Goal: Task Accomplishment & Management: Use online tool/utility

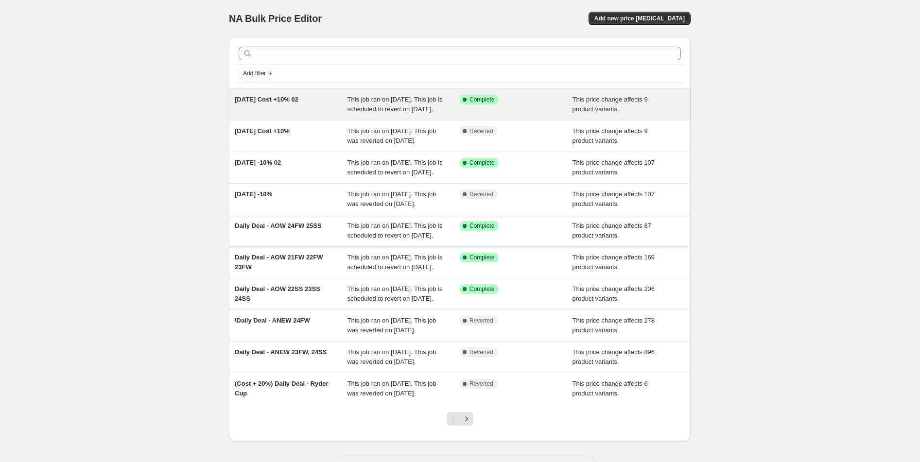
click at [318, 103] on div "[DATE] Cost +10% 02" at bounding box center [291, 104] width 113 height 19
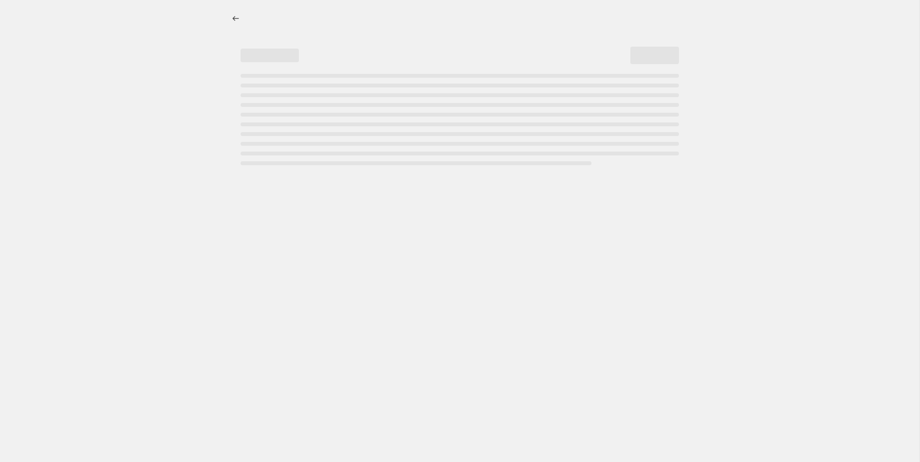
select select "margin"
select select "no_change"
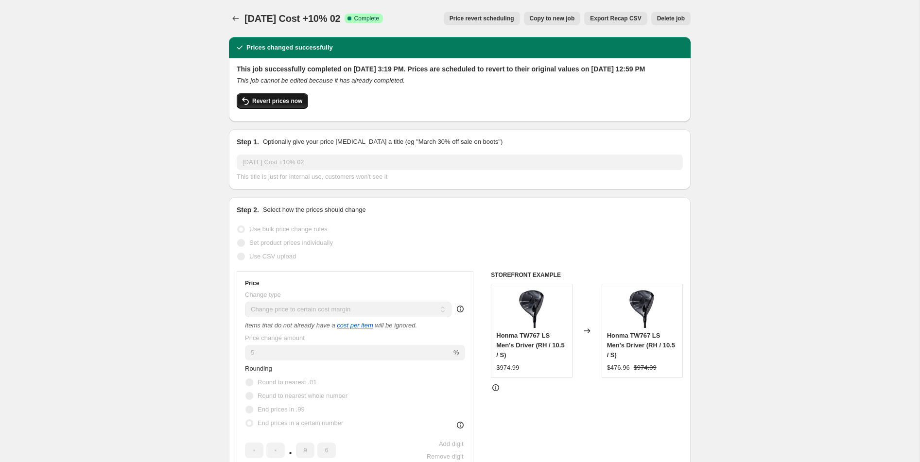
click at [298, 105] on span "Revert prices now" at bounding box center [277, 101] width 50 height 8
checkbox input "false"
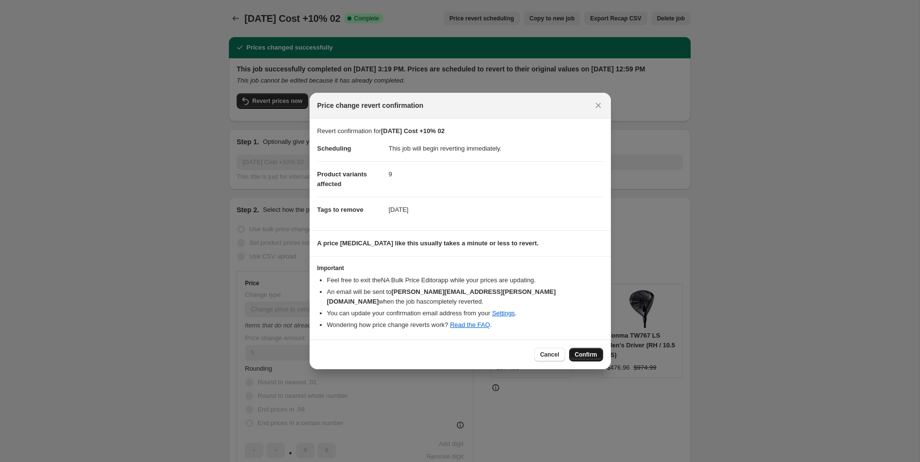
click at [585, 356] on span "Confirm" at bounding box center [586, 355] width 22 height 8
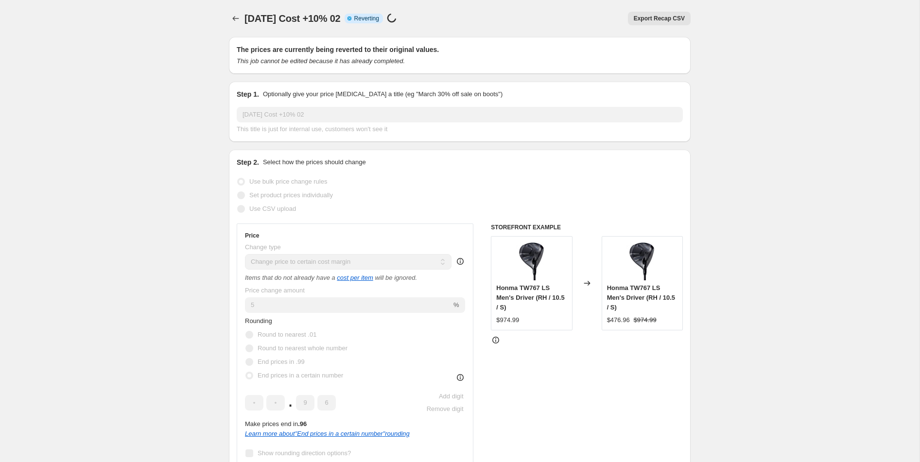
select select "margin"
select select "no_change"
checkbox input "true"
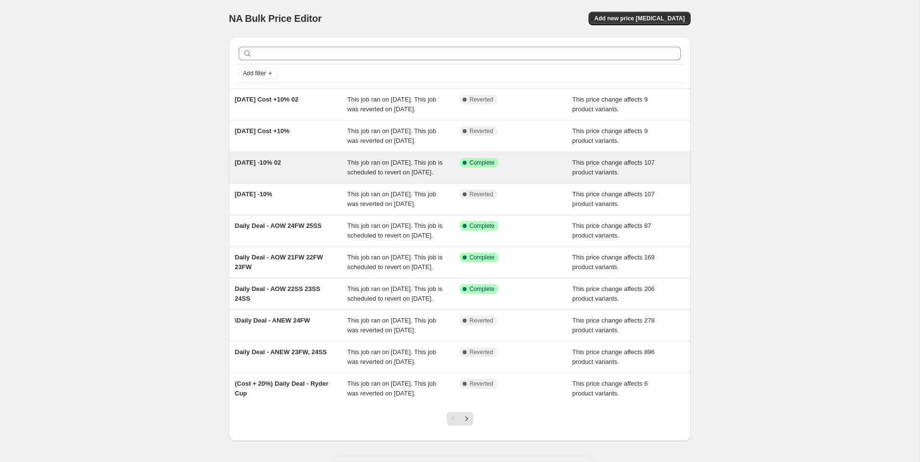
click at [344, 177] on div "[DATE] -10% 02" at bounding box center [291, 167] width 113 height 19
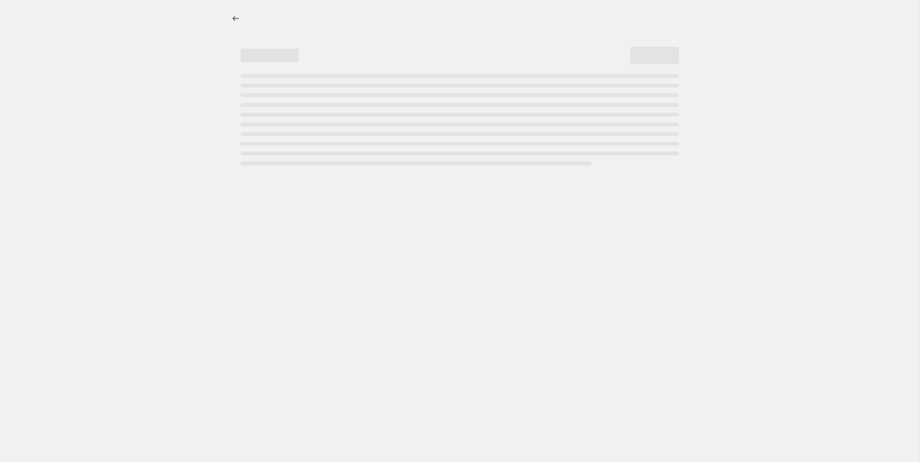
select select "margin"
select select "no_change"
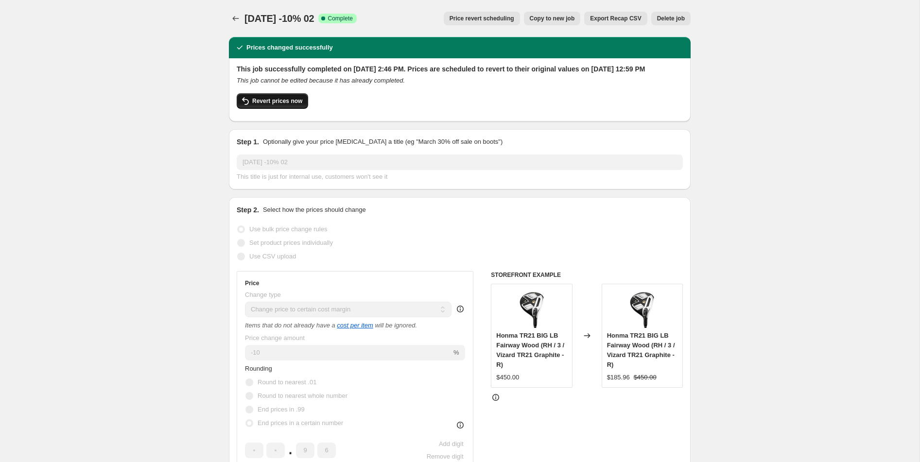
click at [286, 105] on span "Revert prices now" at bounding box center [277, 101] width 50 height 8
checkbox input "false"
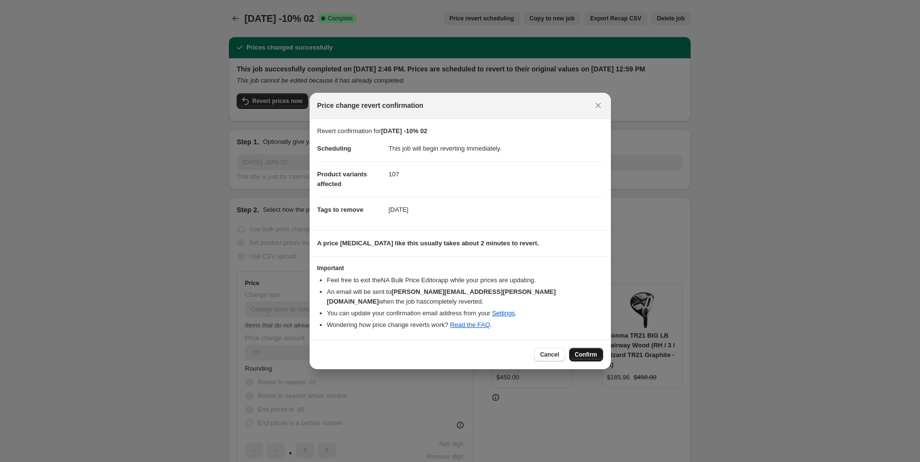
click at [591, 356] on span "Confirm" at bounding box center [586, 355] width 22 height 8
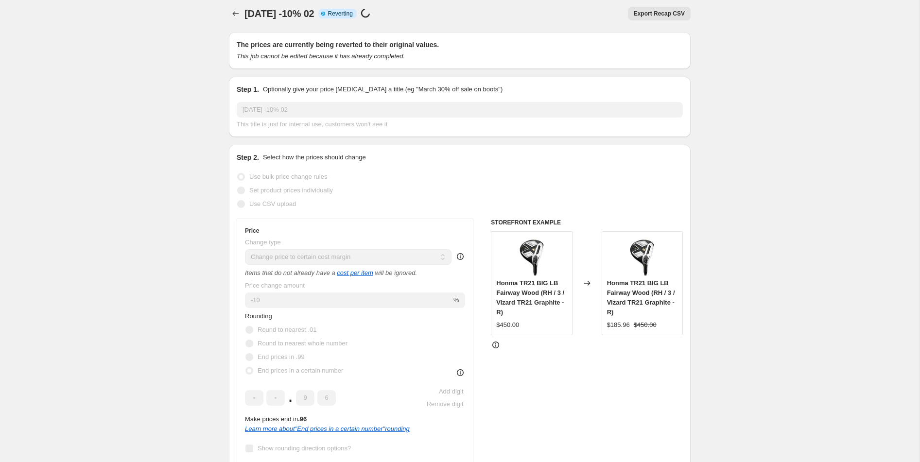
scroll to position [4, 0]
click at [354, 179] on div "Use bulk price change rules" at bounding box center [460, 178] width 446 height 14
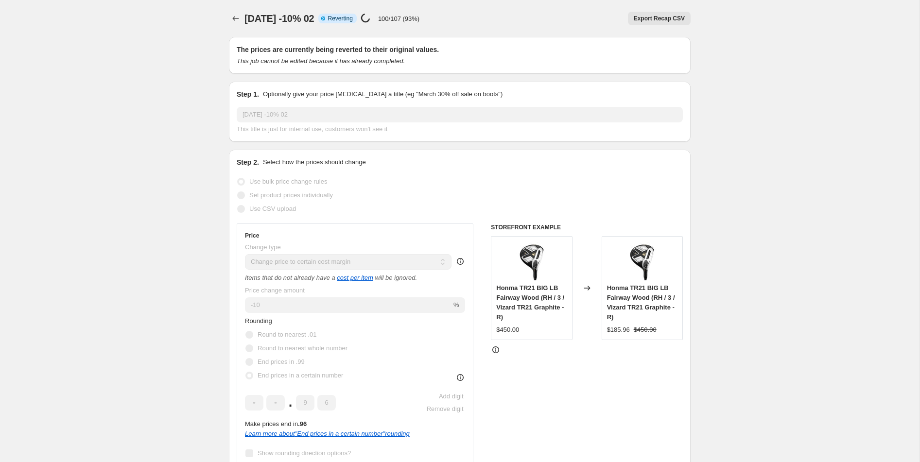
select select "margin"
select select "no_change"
checkbox input "true"
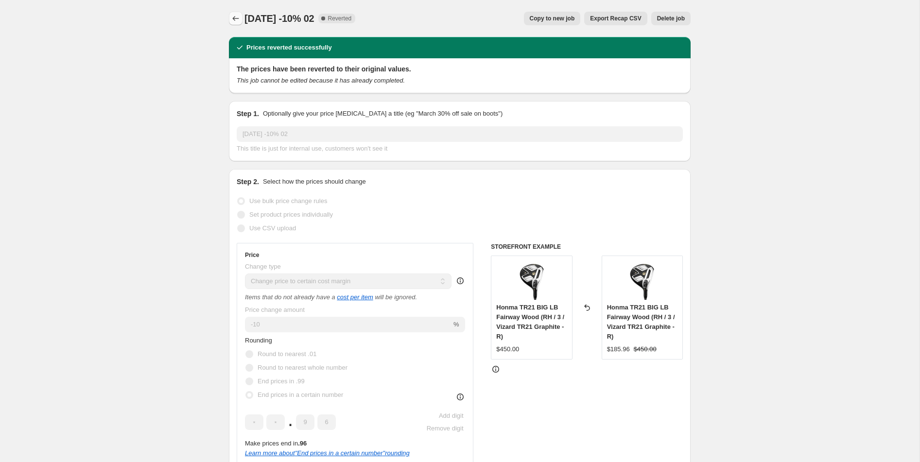
click at [240, 19] on icon "Price change jobs" at bounding box center [236, 19] width 10 height 10
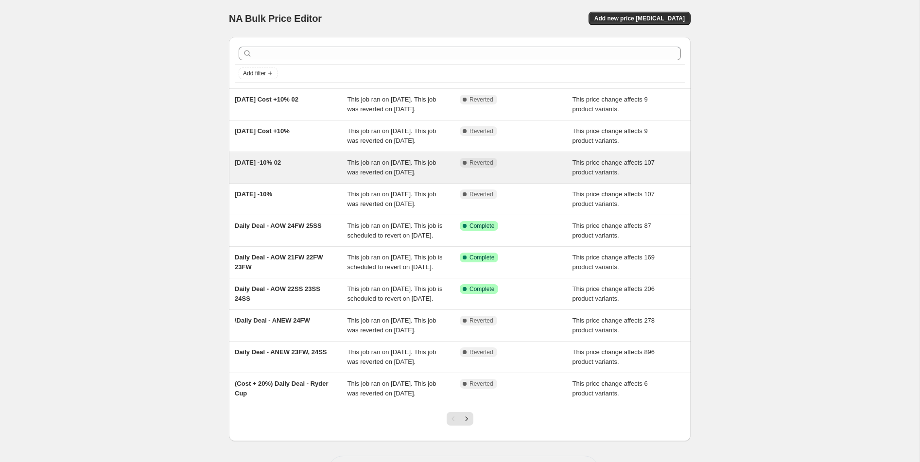
click at [538, 177] on div "Complete Reverted" at bounding box center [516, 167] width 113 height 19
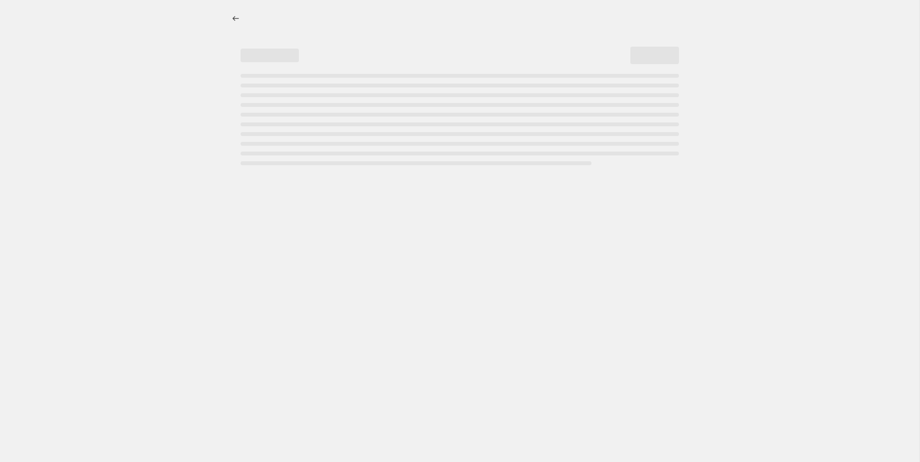
select select "margin"
select select "no_change"
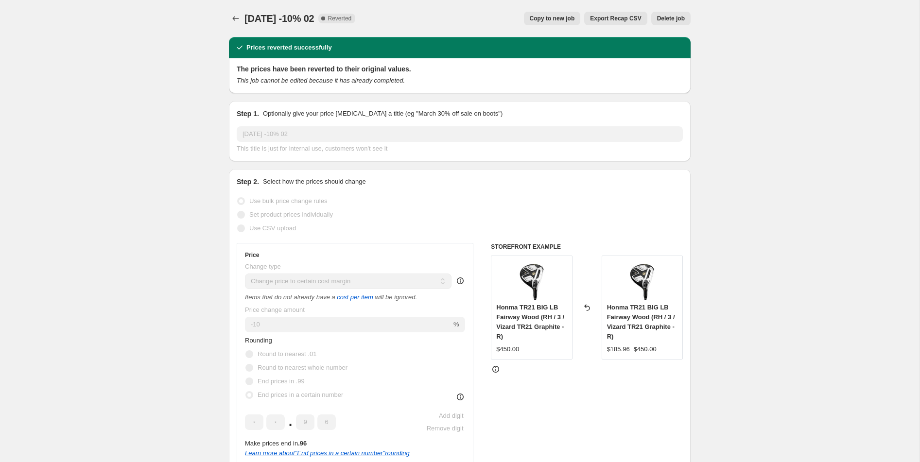
drag, startPoint x: 598, startPoint y: 20, endPoint x: 590, endPoint y: 38, distance: 20.0
click at [566, 20] on span "Copy to new job" at bounding box center [552, 19] width 45 height 8
select select "margin"
select select "no_change"
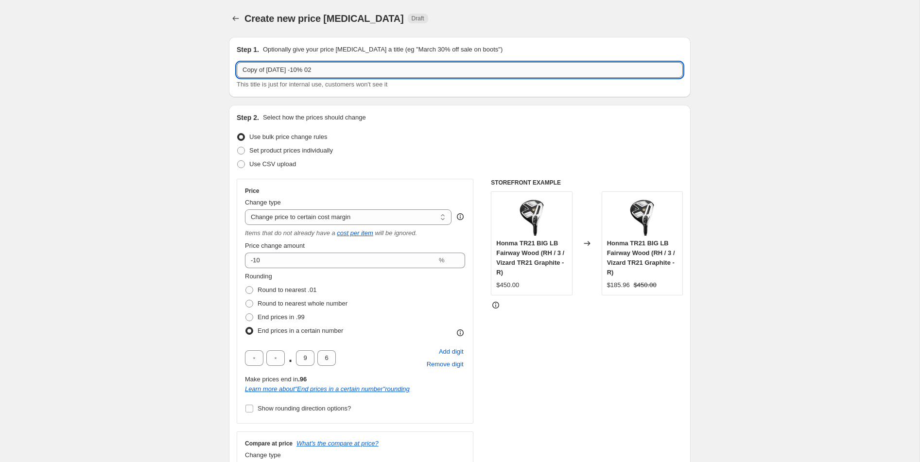
drag, startPoint x: 267, startPoint y: 70, endPoint x: 238, endPoint y: 67, distance: 28.9
click at [238, 67] on input "Copy of Thanksgiving 2025 -10% 02" at bounding box center [460, 70] width 446 height 16
click at [340, 70] on input "[DATE] -10% 02" at bounding box center [460, 70] width 446 height 16
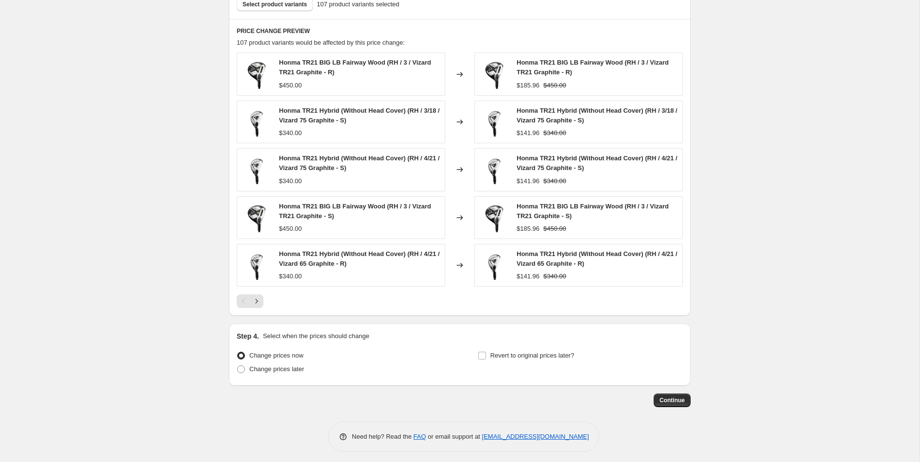
scroll to position [678, 0]
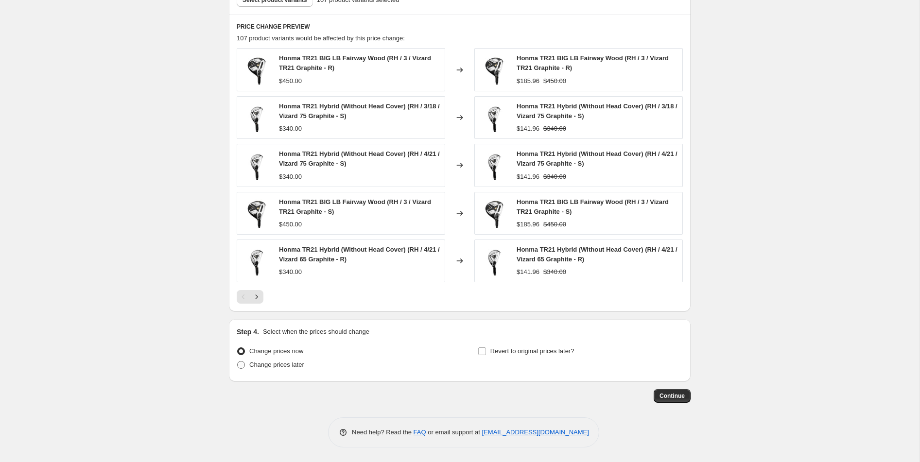
type input "[DATE] -10% 03"
click at [298, 366] on span "Change prices later" at bounding box center [276, 364] width 55 height 7
click at [238, 362] on input "Change prices later" at bounding box center [237, 361] width 0 height 0
radio input "true"
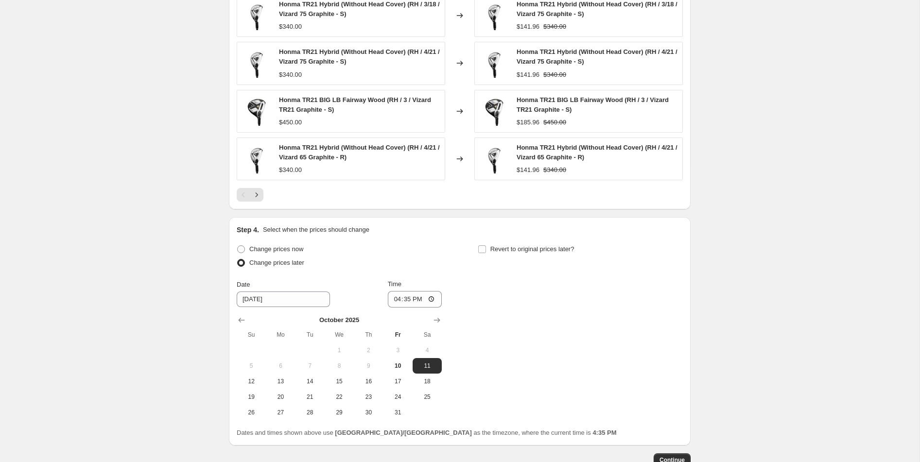
scroll to position [844, 0]
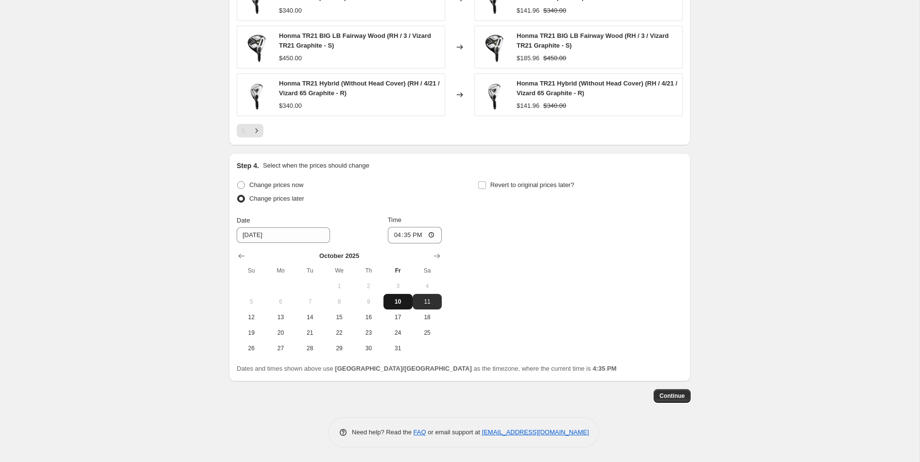
click at [396, 308] on button "10" at bounding box center [397, 302] width 29 height 16
type input "10/10/2025"
click at [433, 235] on input "16:35" at bounding box center [415, 235] width 54 height 17
type input "12:59"
click at [518, 298] on div "Change prices now Change prices later Date 10/10/2025 Time 12:59 October 2025 S…" at bounding box center [460, 267] width 446 height 178
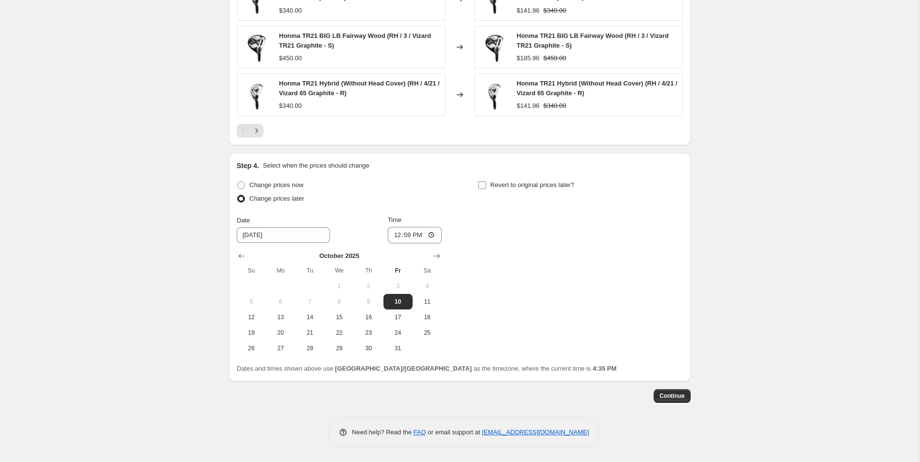
click at [484, 183] on input "Revert to original prices later?" at bounding box center [482, 185] width 8 height 8
checkbox input "true"
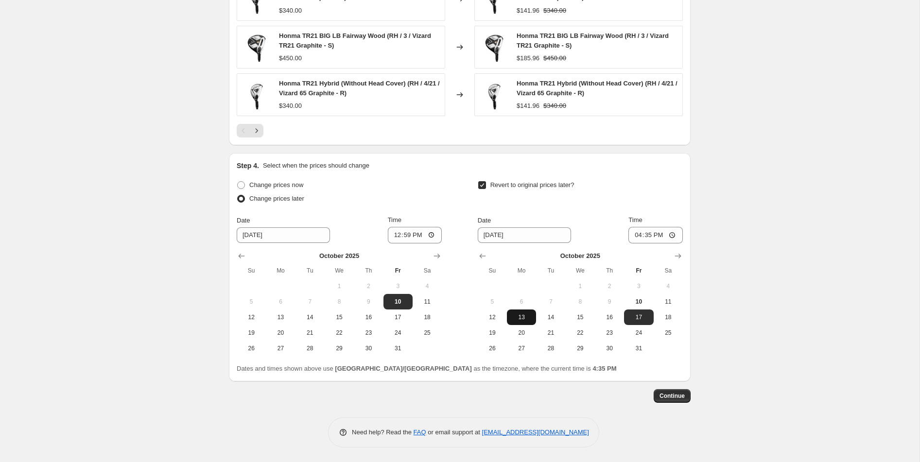
click at [532, 323] on button "13" at bounding box center [521, 318] width 29 height 16
type input "10/13/2025"
click at [675, 236] on input "16:35" at bounding box center [655, 235] width 54 height 17
type input "12:59"
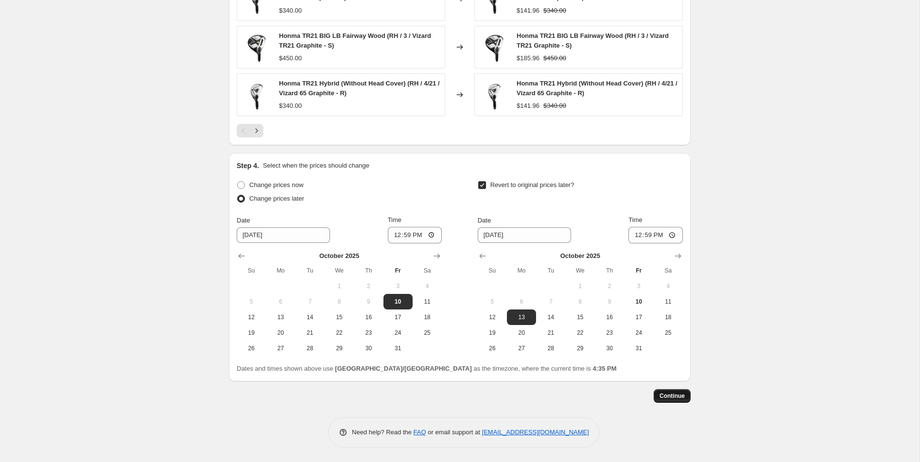
click at [670, 399] on span "Continue" at bounding box center [671, 396] width 25 height 8
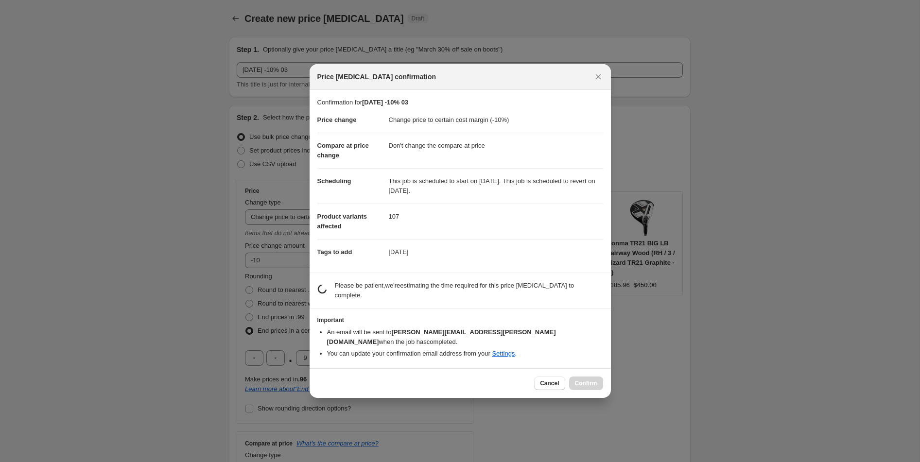
scroll to position [0, 0]
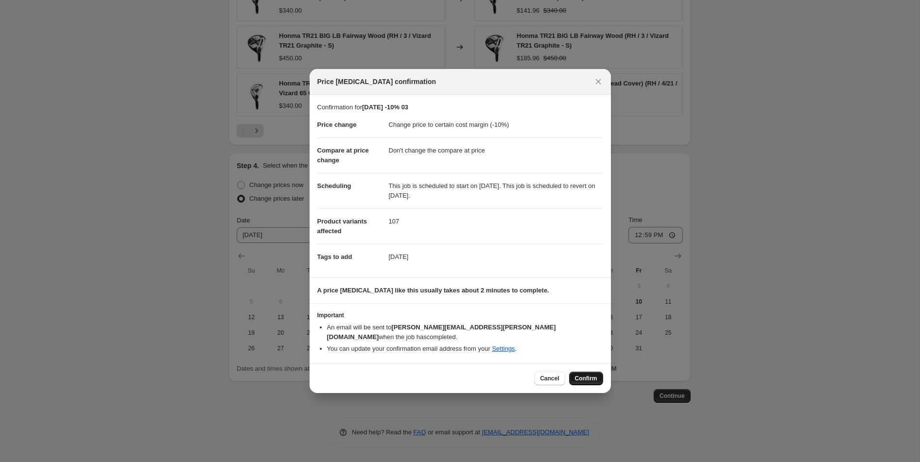
click at [575, 375] on span "Confirm" at bounding box center [586, 379] width 22 height 8
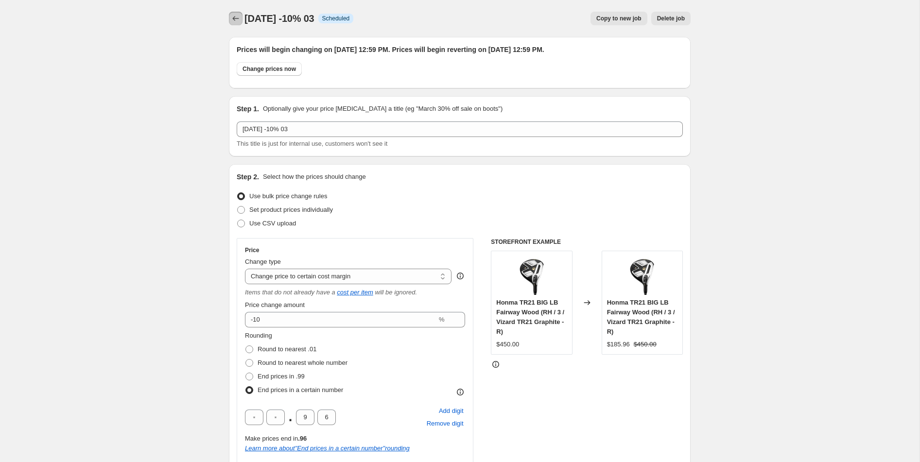
click at [235, 17] on icon "Price change jobs" at bounding box center [236, 19] width 10 height 10
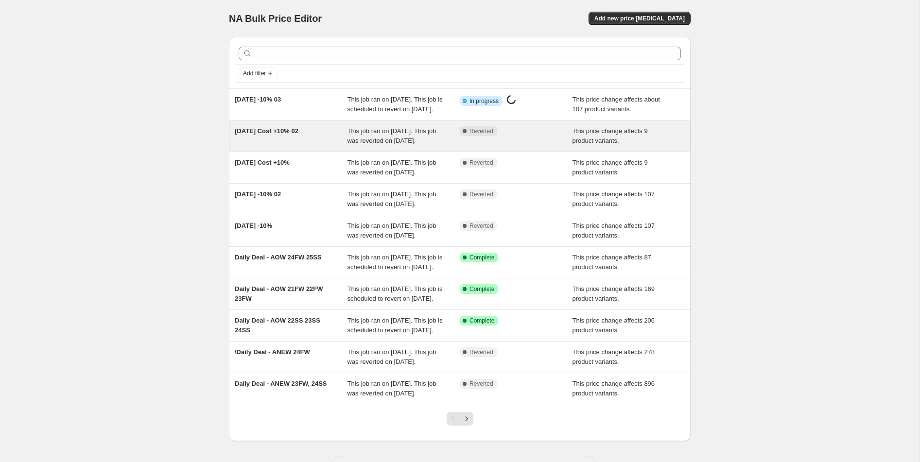
click at [427, 144] on span "This job ran on [DATE]. This job was reverted on [DATE]." at bounding box center [391, 135] width 89 height 17
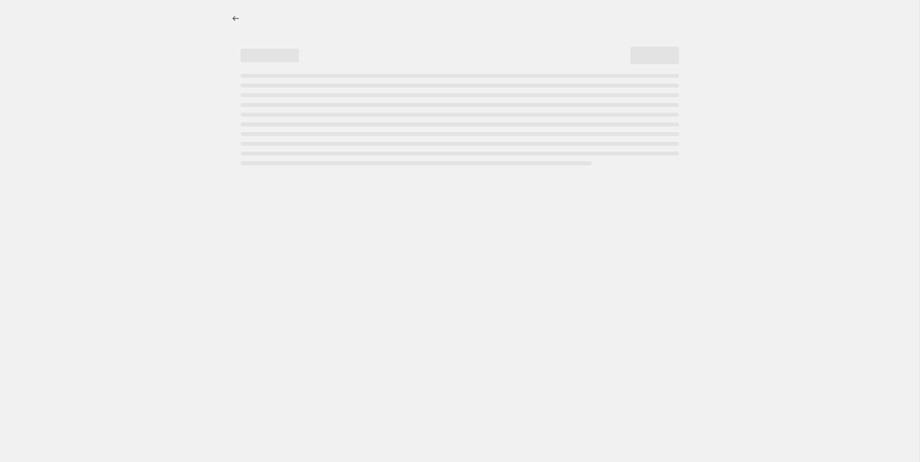
select select "margin"
select select "no_change"
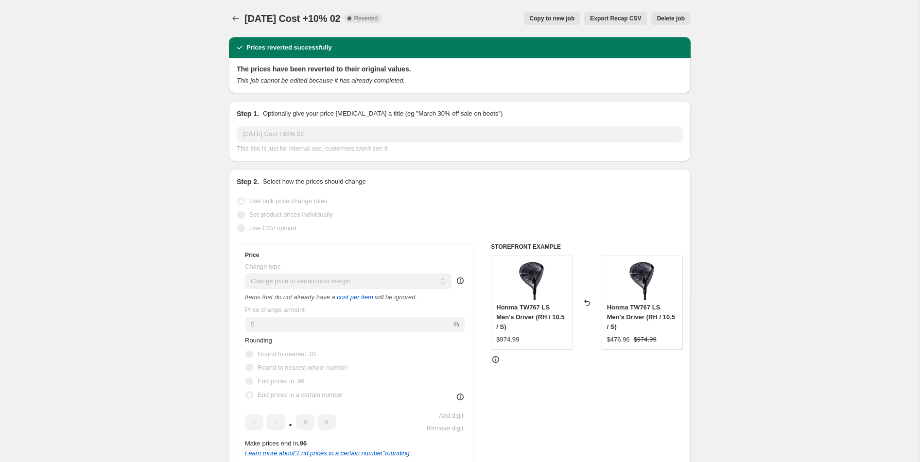
click at [553, 22] on button "Copy to new job" at bounding box center [552, 19] width 57 height 14
select select "margin"
select select "no_change"
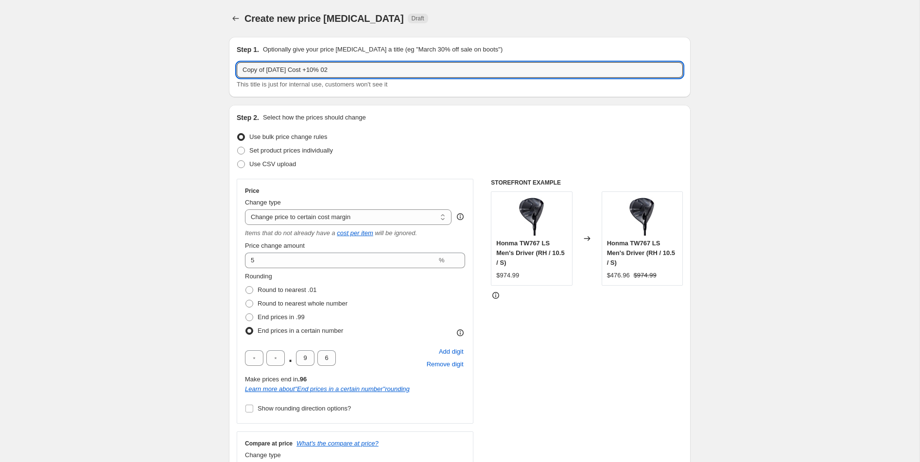
drag, startPoint x: 268, startPoint y: 70, endPoint x: 230, endPoint y: 62, distance: 38.2
click at [230, 62] on div "Step 1. Optionally give your price change job a title (eg "March 30% off sale o…" at bounding box center [460, 67] width 462 height 60
click at [351, 71] on input "[DATE] Cost +10% 02" at bounding box center [460, 70] width 446 height 16
click at [309, 72] on input "[DATE] Cost +10% 02" at bounding box center [460, 70] width 446 height 16
click at [326, 71] on input "Thanksgiving Cost +5% 02" at bounding box center [460, 70] width 446 height 16
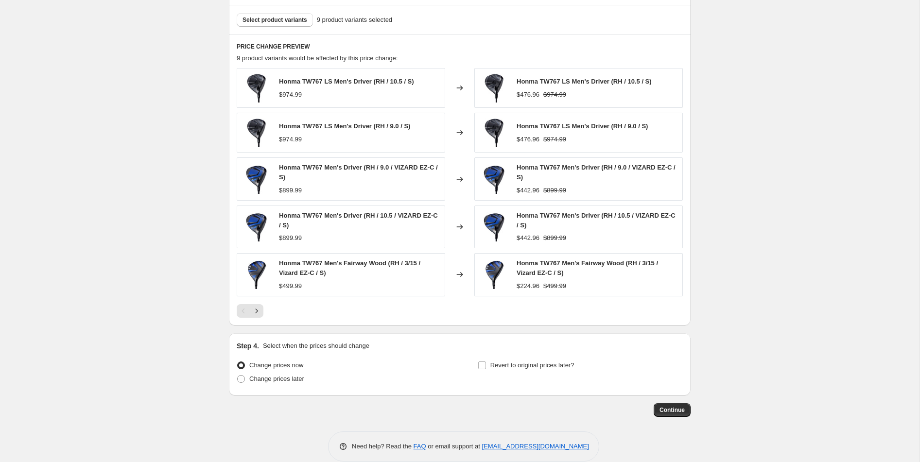
scroll to position [672, 0]
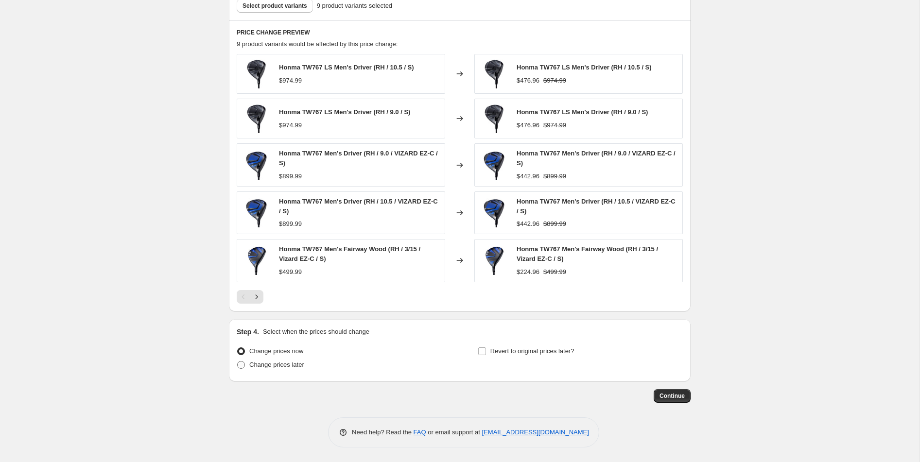
type input "[DATE] Cost +5% 03"
click at [304, 366] on span "Change prices later" at bounding box center [276, 364] width 55 height 7
click at [238, 362] on input "Change prices later" at bounding box center [237, 361] width 0 height 0
radio input "true"
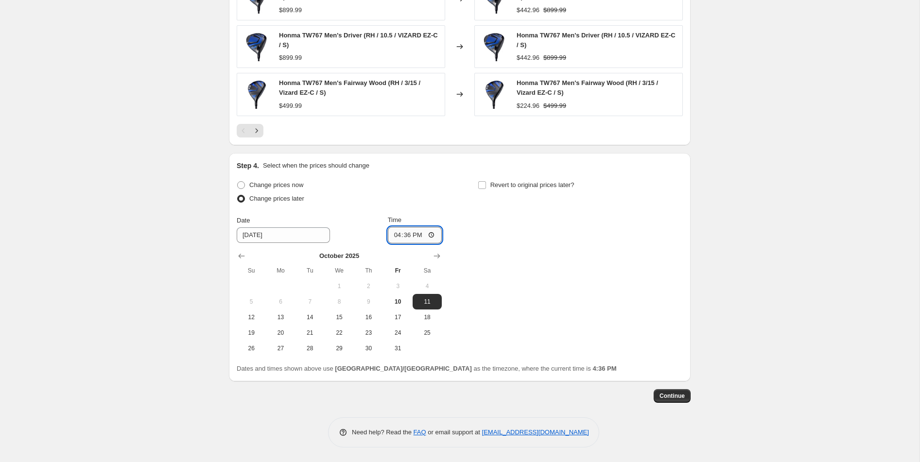
scroll to position [0, 0]
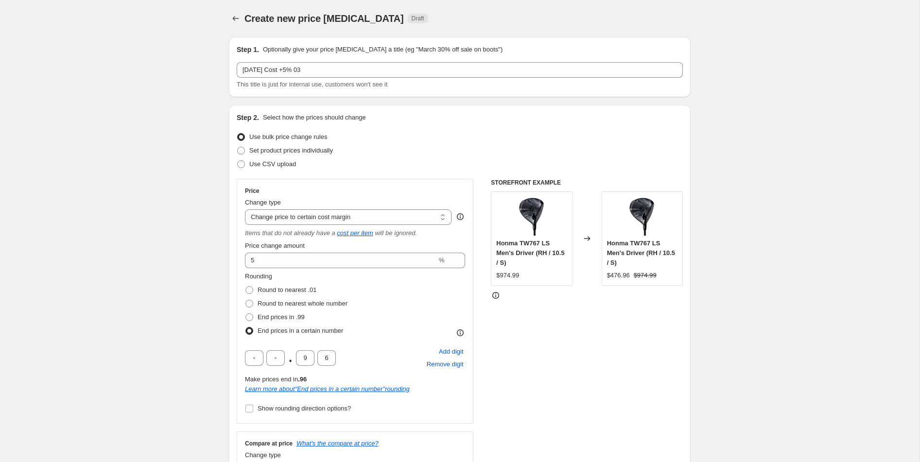
select select "margin"
select select "no_change"
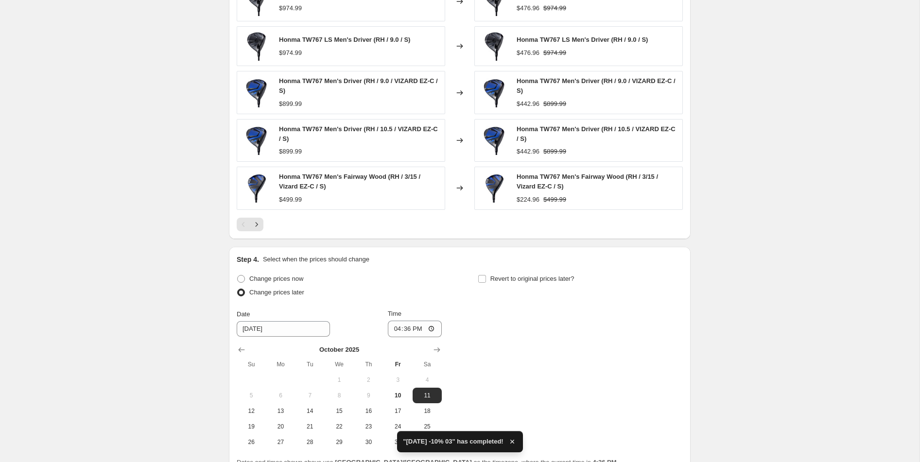
scroll to position [838, 0]
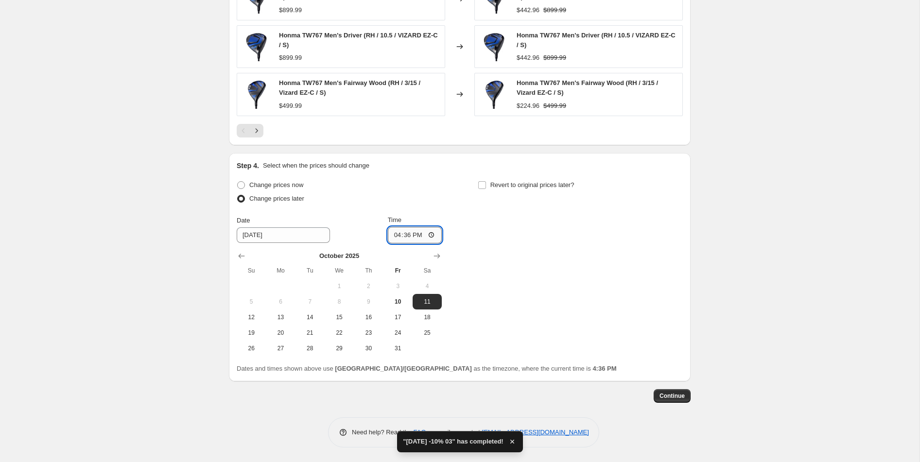
click at [432, 236] on input "16:36" at bounding box center [415, 235] width 54 height 17
type input "12:59"
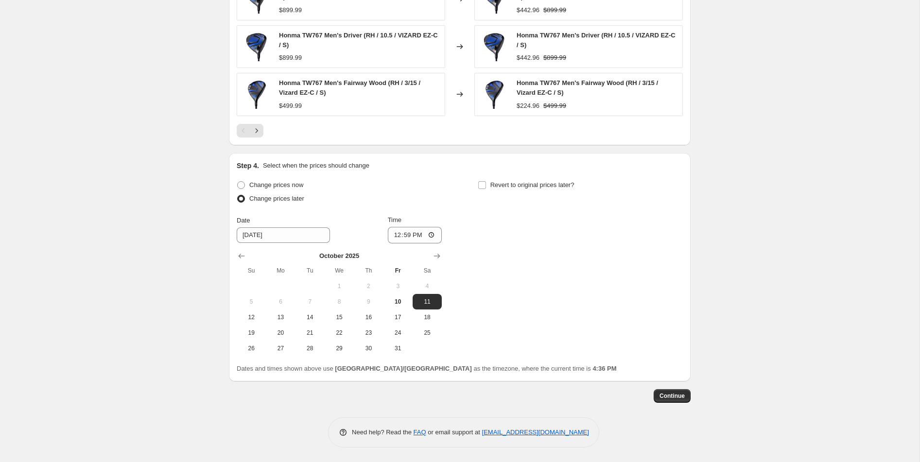
click at [499, 307] on div "Change prices now Change prices later Date 10/11/2025 Time 12:59 October 2025 S…" at bounding box center [460, 267] width 446 height 178
click at [482, 187] on input "Revert to original prices later?" at bounding box center [482, 185] width 8 height 8
checkbox input "true"
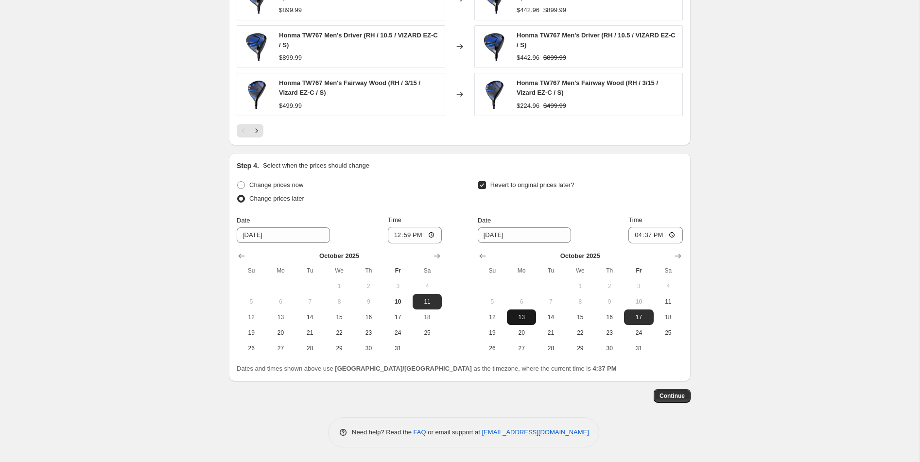
click at [526, 321] on button "13" at bounding box center [521, 318] width 29 height 16
type input "10/13/2025"
click at [671, 238] on input "16:37" at bounding box center [655, 235] width 54 height 17
type input "12:59"
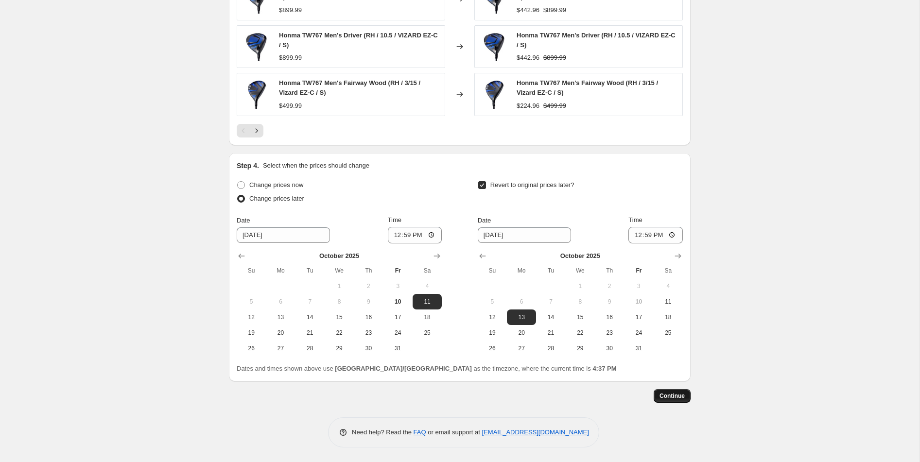
click at [675, 397] on span "Continue" at bounding box center [671, 396] width 25 height 8
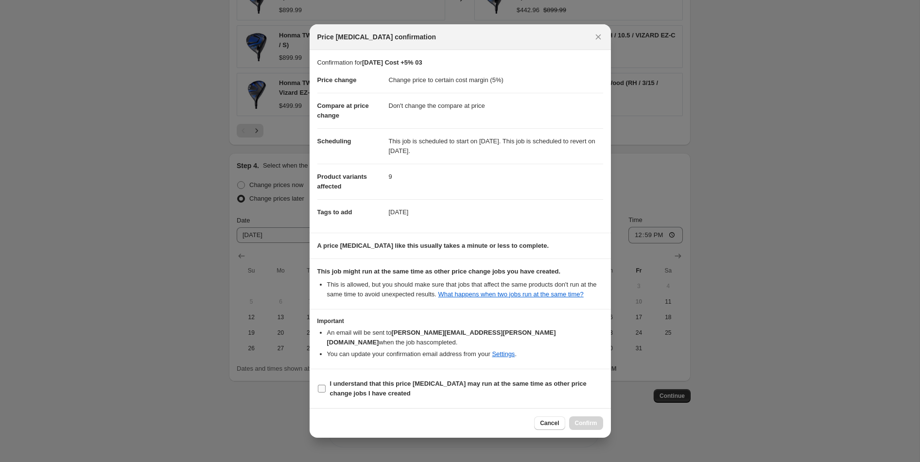
click at [461, 383] on b "I understand that this price change job may run at the same time as other price…" at bounding box center [458, 388] width 257 height 17
click at [326, 385] on input "I understand that this price change job may run at the same time as other price…" at bounding box center [322, 389] width 8 height 8
checkbox input "true"
click at [593, 429] on button "Confirm" at bounding box center [586, 423] width 34 height 14
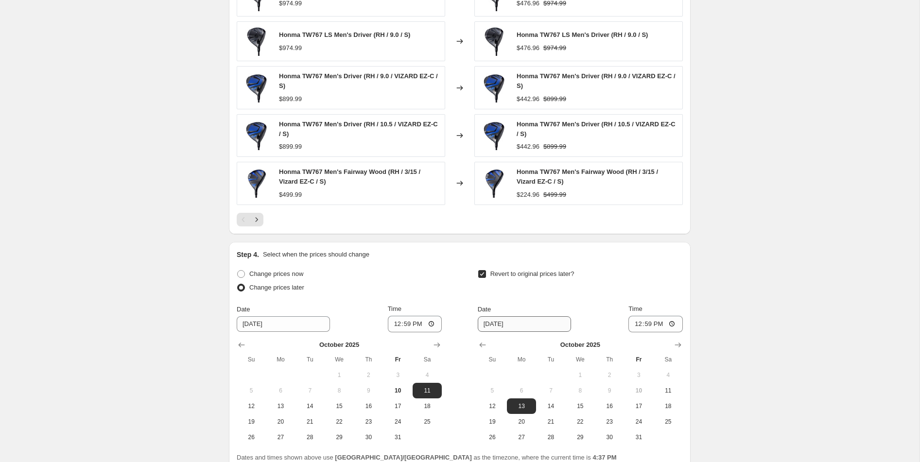
scroll to position [897, 0]
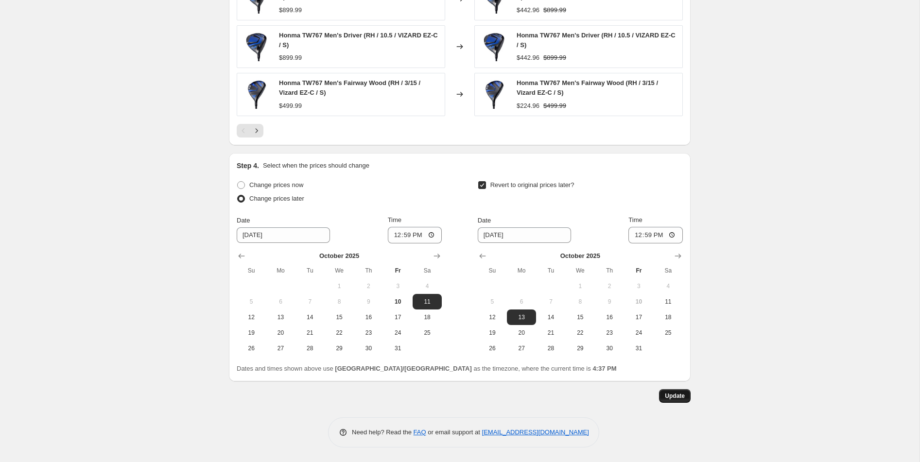
click at [678, 398] on span "Update" at bounding box center [675, 396] width 20 height 8
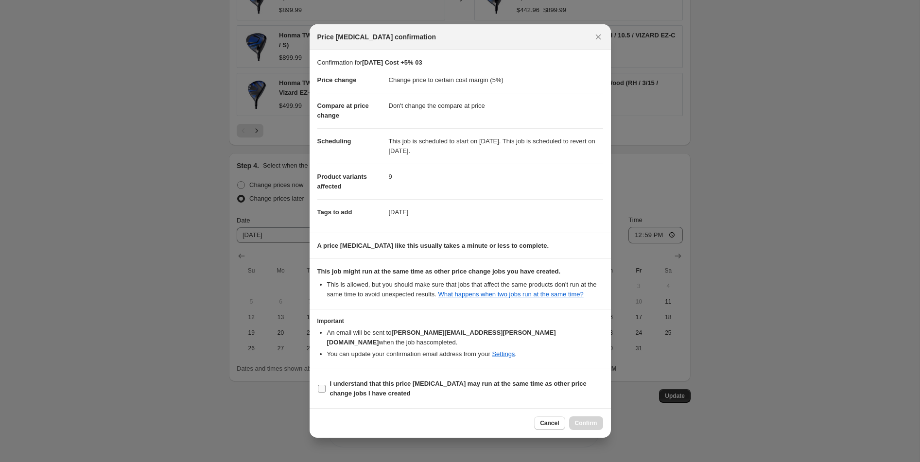
click at [504, 383] on b "I understand that this price change job may run at the same time as other price…" at bounding box center [458, 388] width 257 height 17
click at [326, 385] on input "I understand that this price change job may run at the same time as other price…" at bounding box center [322, 389] width 8 height 8
checkbox input "true"
click at [593, 431] on div "Cancel Confirm" at bounding box center [460, 423] width 301 height 30
click at [593, 430] on div "Cancel Confirm" at bounding box center [460, 423] width 301 height 30
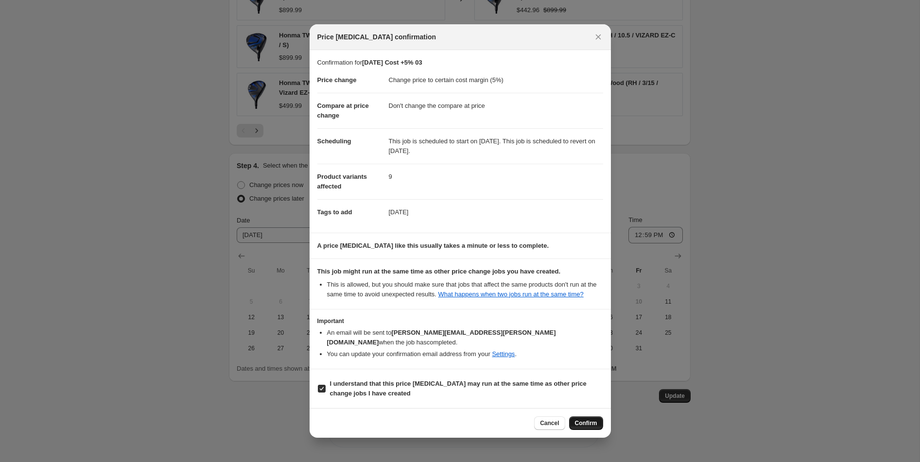
click at [593, 426] on span "Confirm" at bounding box center [586, 423] width 22 height 8
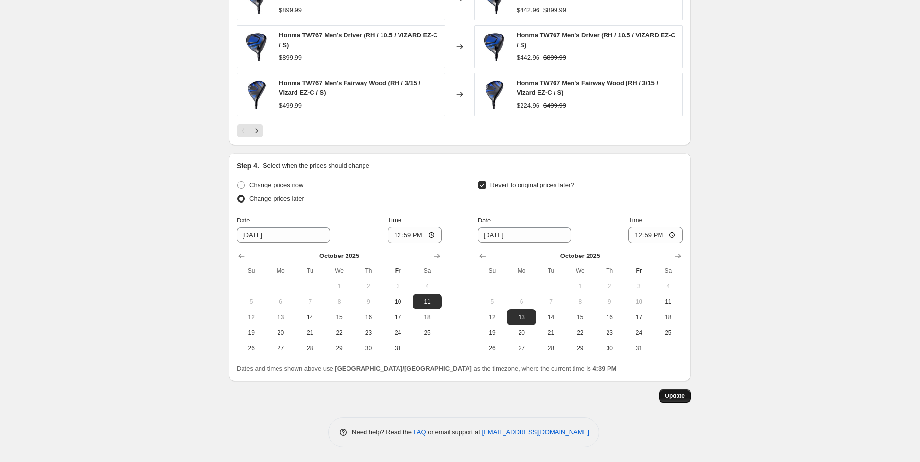
click at [668, 400] on button "Update" at bounding box center [675, 396] width 32 height 14
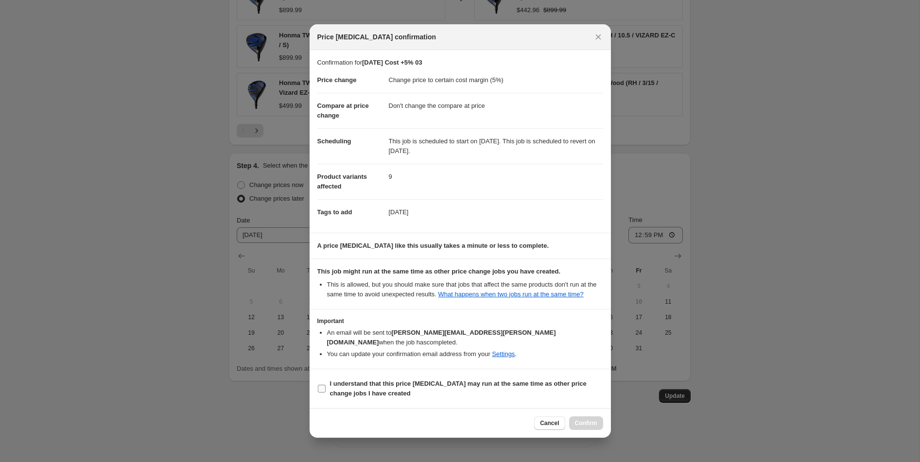
click at [414, 382] on b "I understand that this price change job may run at the same time as other price…" at bounding box center [458, 388] width 257 height 17
click at [326, 385] on input "I understand that this price change job may run at the same time as other price…" at bounding box center [322, 389] width 8 height 8
checkbox input "true"
click at [597, 37] on icon "Close" at bounding box center [598, 37] width 10 height 10
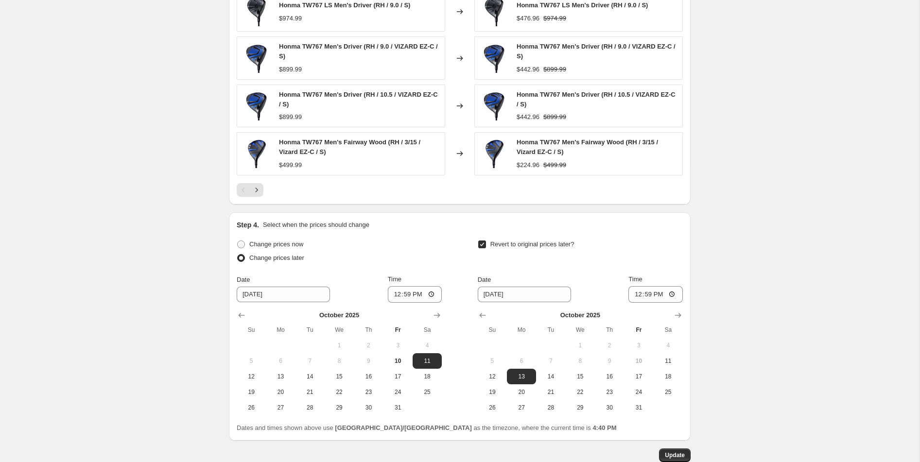
scroll to position [897, 0]
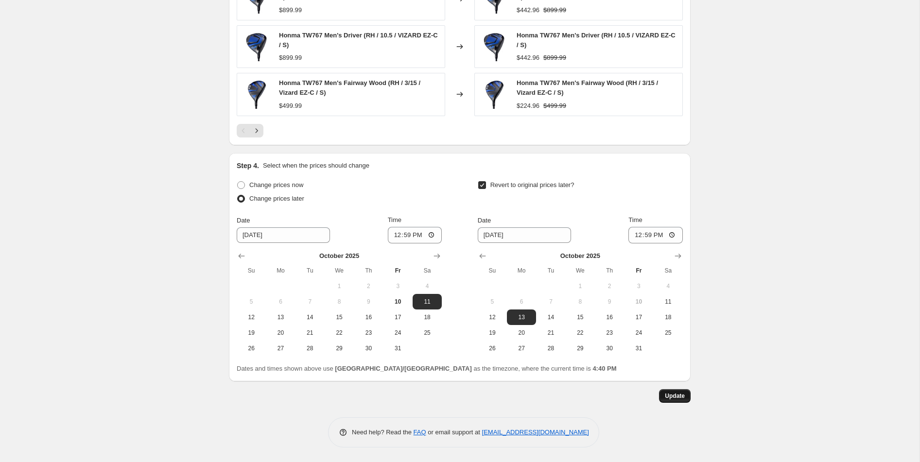
click at [681, 402] on button "Update" at bounding box center [675, 396] width 32 height 14
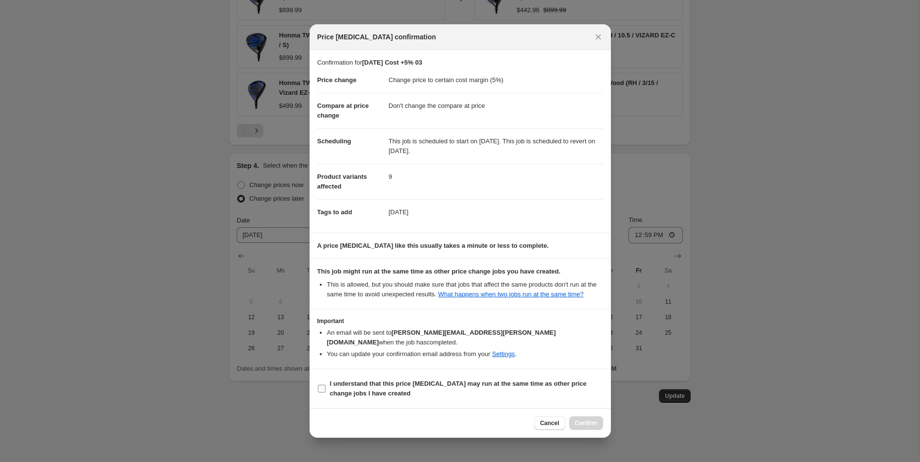
click at [379, 379] on span "I understand that this price change job may run at the same time as other price…" at bounding box center [466, 388] width 273 height 19
click at [326, 385] on input "I understand that this price change job may run at the same time as other price…" at bounding box center [322, 389] width 8 height 8
checkbox input "true"
click at [581, 423] on span "Confirm" at bounding box center [586, 423] width 22 height 8
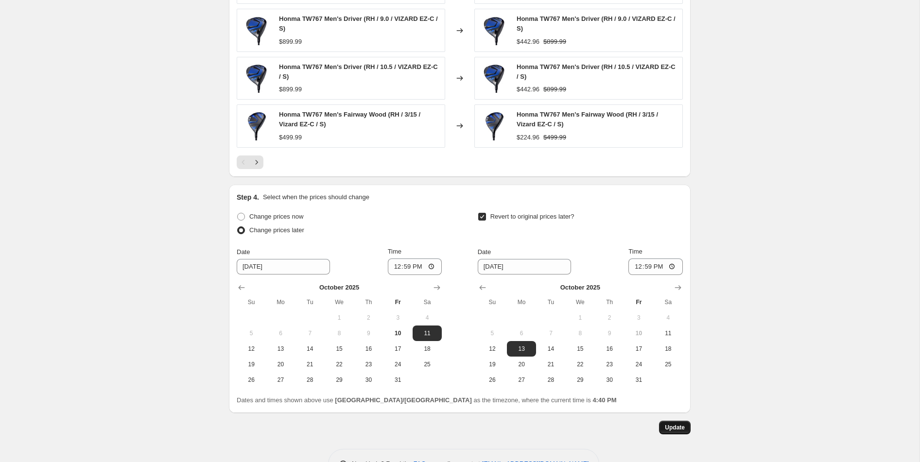
scroll to position [897, 0]
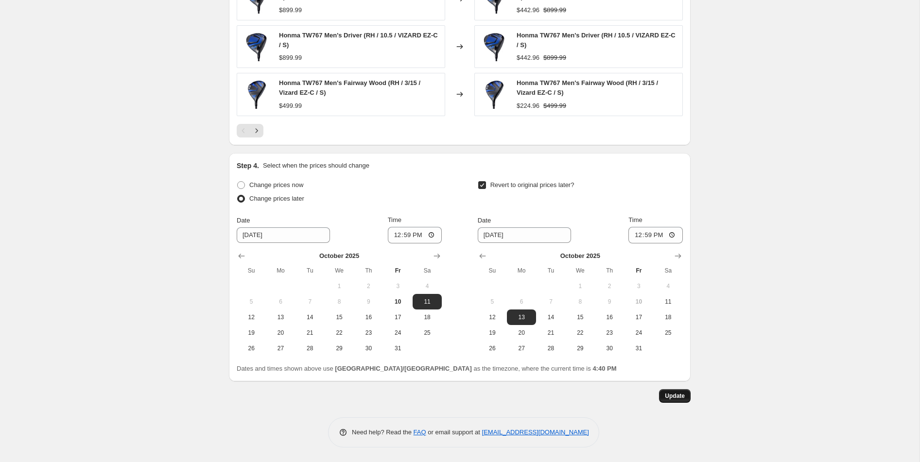
click at [668, 394] on span "Update" at bounding box center [675, 396] width 20 height 8
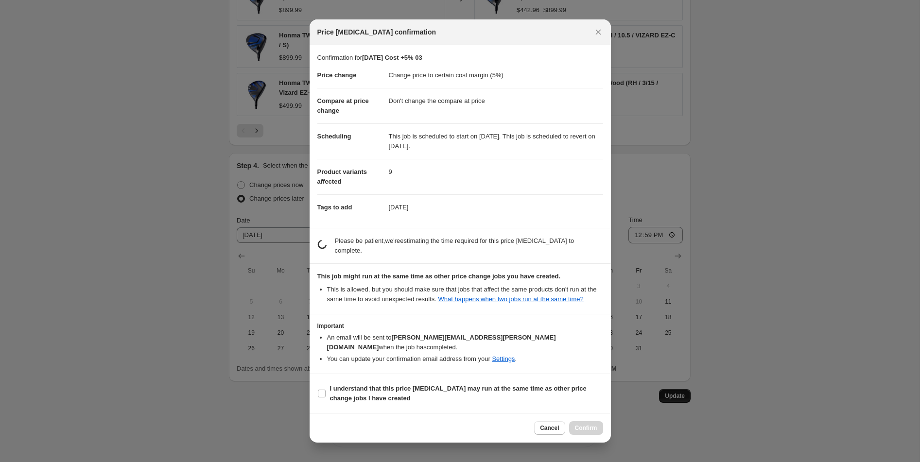
scroll to position [0, 0]
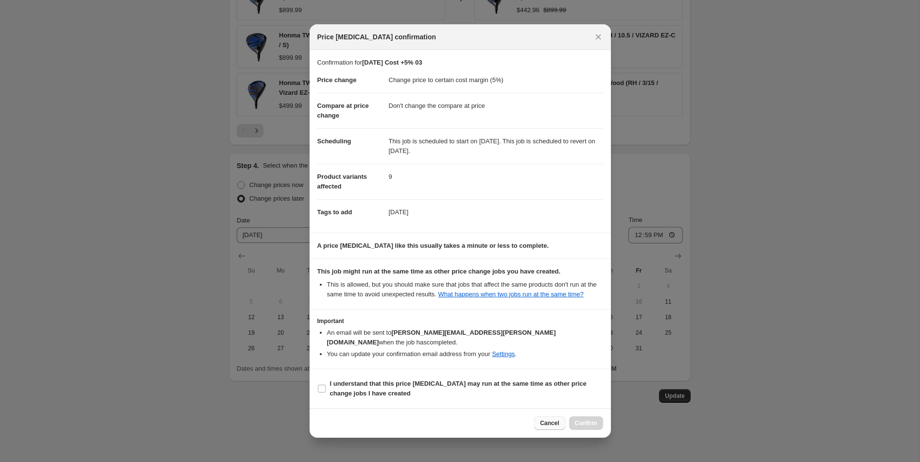
click at [543, 424] on span "Cancel" at bounding box center [549, 423] width 19 height 8
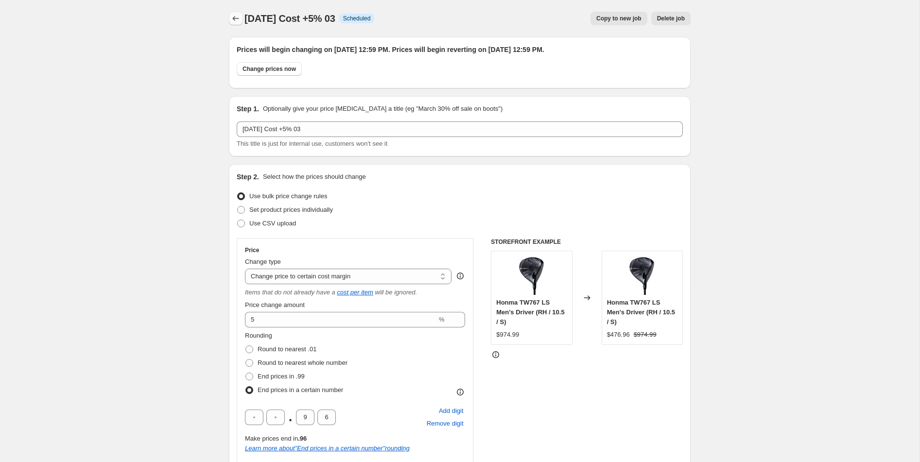
click at [240, 21] on icon "Price change jobs" at bounding box center [236, 19] width 10 height 10
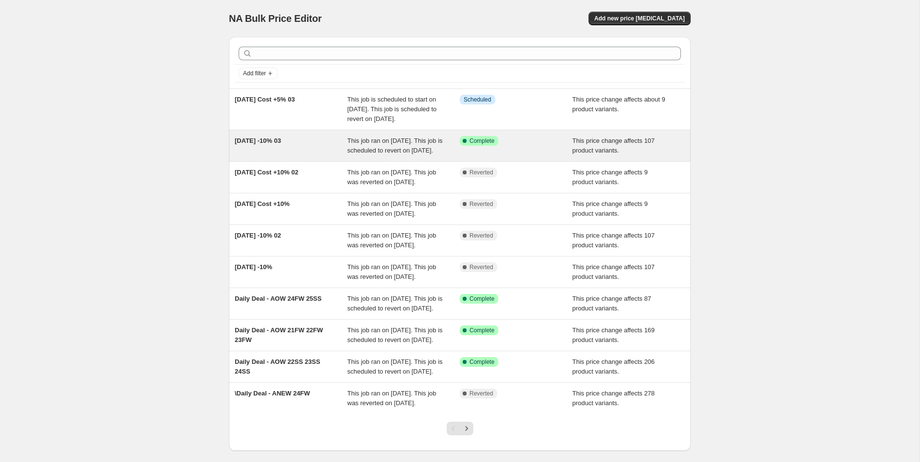
click at [416, 154] on span "This job ran on October 10, 2025. This job is scheduled to revert on October 13…" at bounding box center [394, 145] width 95 height 17
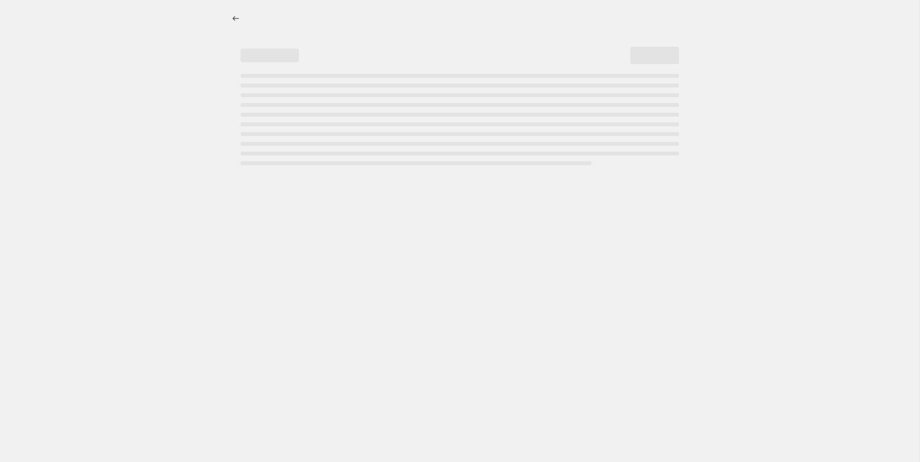
select select "margin"
select select "no_change"
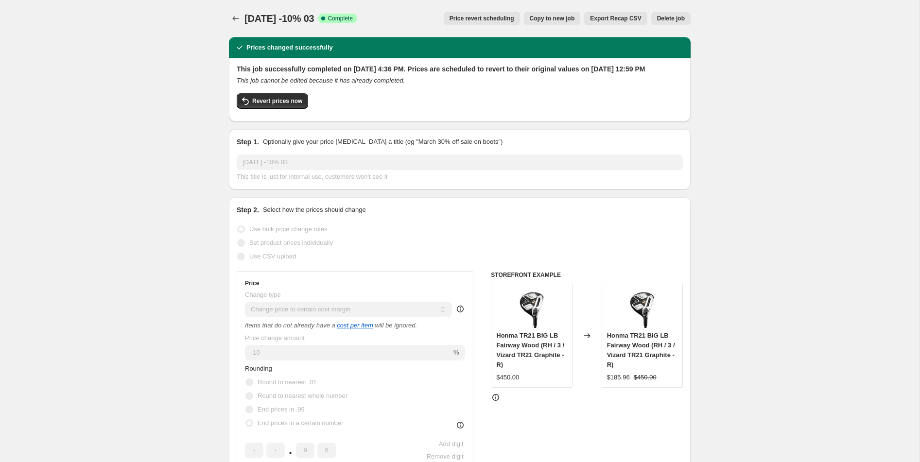
click at [494, 21] on span "Price revert scheduling" at bounding box center [481, 19] width 65 height 8
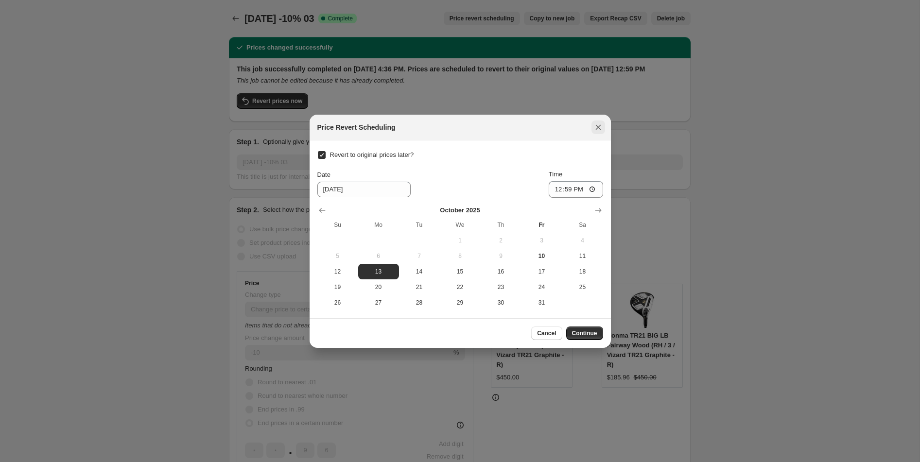
click at [594, 127] on icon "Close" at bounding box center [598, 127] width 10 height 10
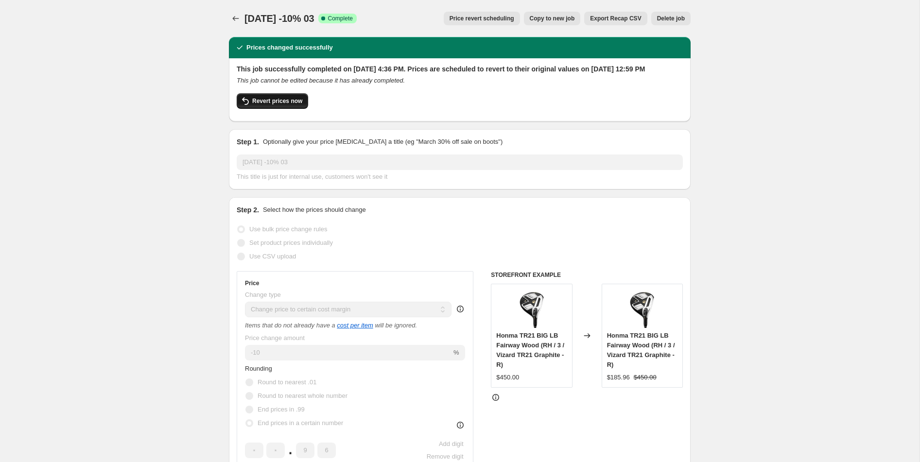
click at [274, 105] on span "Revert prices now" at bounding box center [277, 101] width 50 height 8
checkbox input "false"
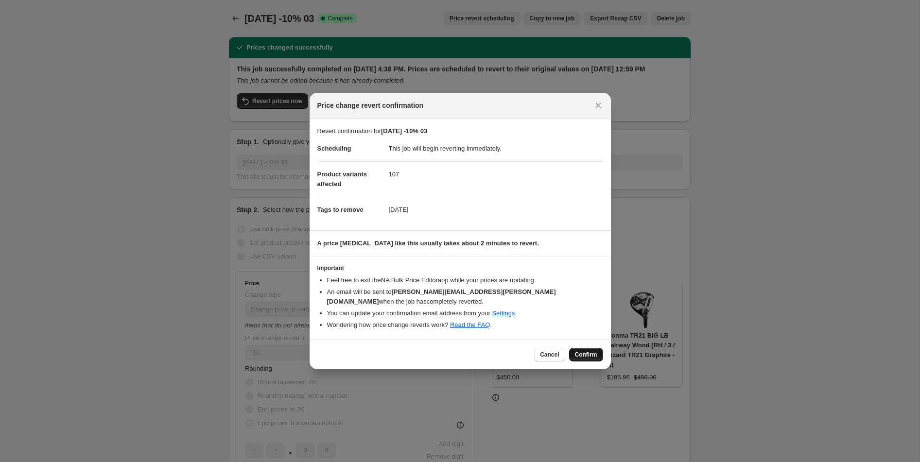
click at [585, 352] on span "Confirm" at bounding box center [586, 355] width 22 height 8
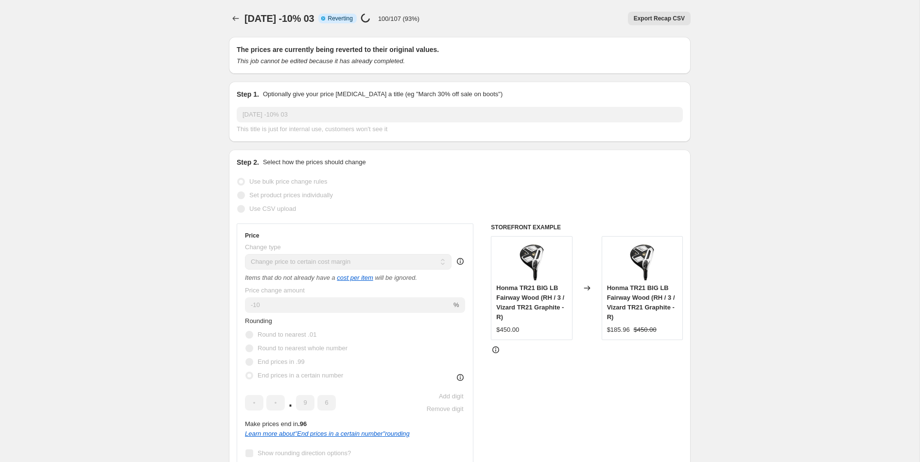
select select "margin"
select select "no_change"
checkbox input "true"
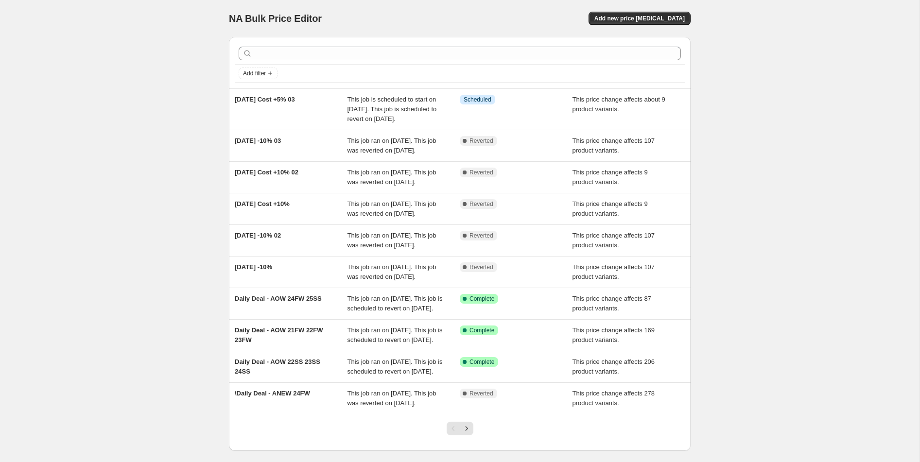
click at [79, 353] on div "NA Bulk Price Editor. This page is ready NA Bulk Price Editor Add new price cha…" at bounding box center [459, 255] width 919 height 510
click at [88, 401] on div "NA Bulk Price Editor. This page is ready NA Bulk Price Editor Add new price cha…" at bounding box center [459, 255] width 919 height 510
click at [139, 17] on div "NA Bulk Price Editor. This page is ready NA Bulk Price Editor Add new price cha…" at bounding box center [459, 255] width 919 height 510
